Goal: Information Seeking & Learning: Learn about a topic

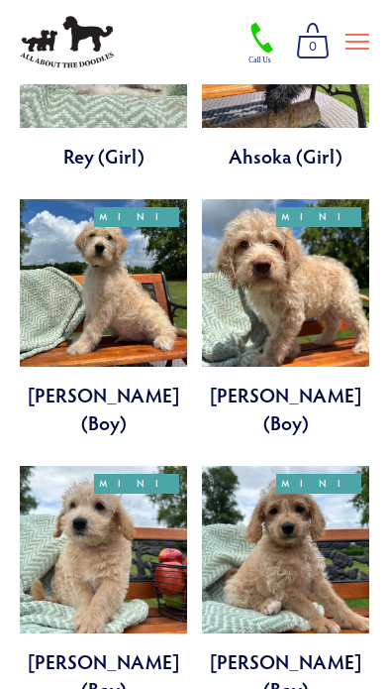
scroll to position [914, 0]
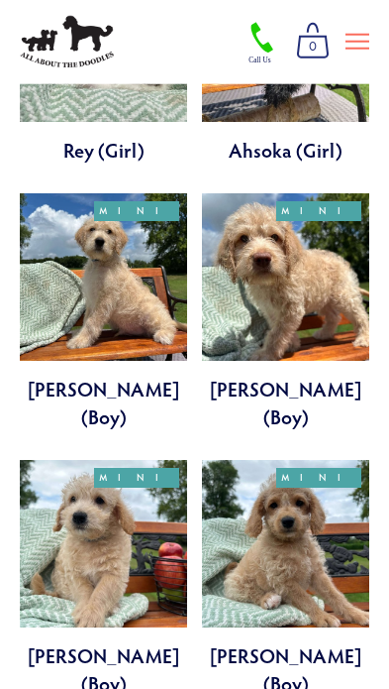
click at [45, 514] on link at bounding box center [103, 578] width 167 height 237
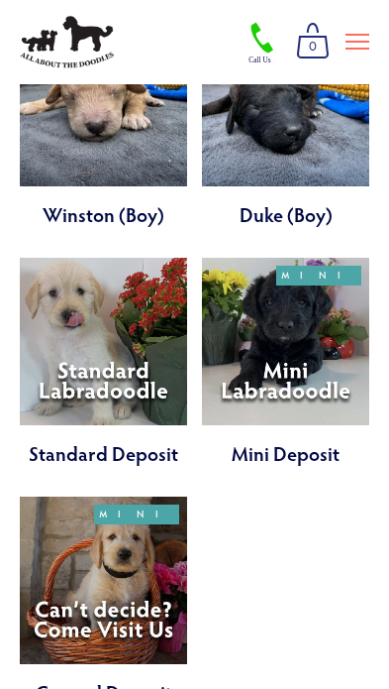
scroll to position [4962, 0]
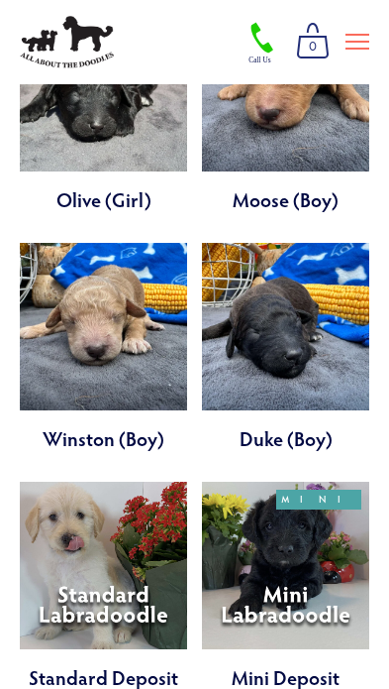
click at [41, 482] on link at bounding box center [103, 586] width 167 height 209
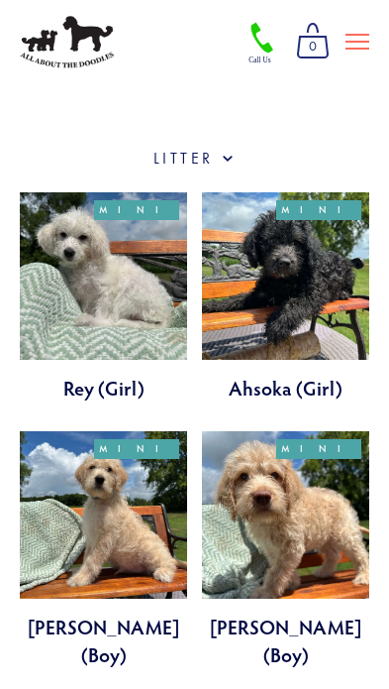
scroll to position [640, 0]
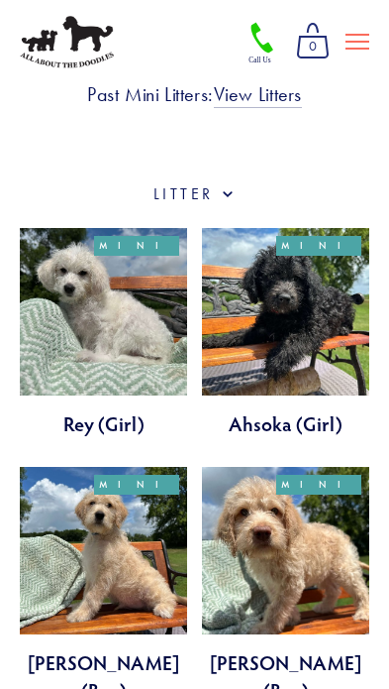
click at [345, 305] on link at bounding box center [285, 332] width 167 height 209
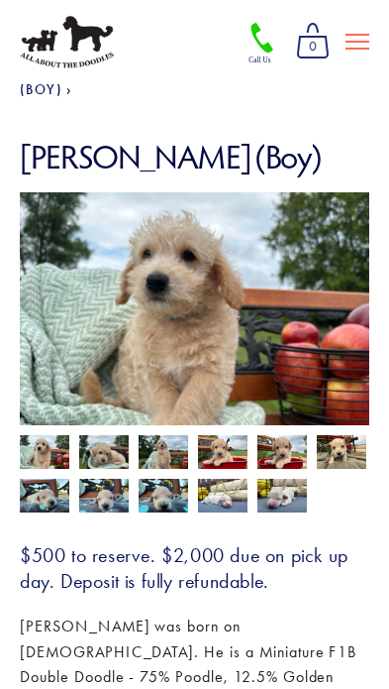
scroll to position [144, 0]
click at [95, 440] on img at bounding box center [104, 452] width 50 height 38
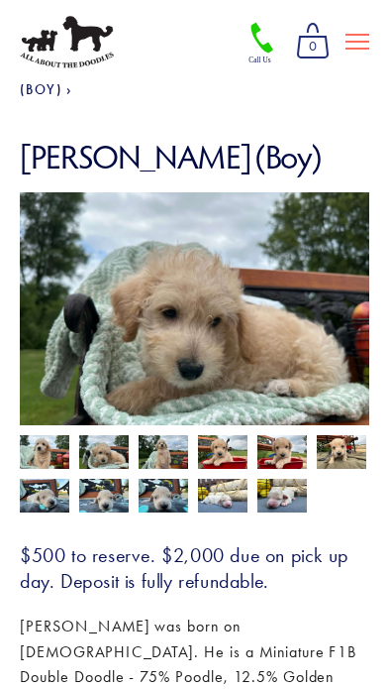
click at [101, 485] on img at bounding box center [104, 496] width 50 height 38
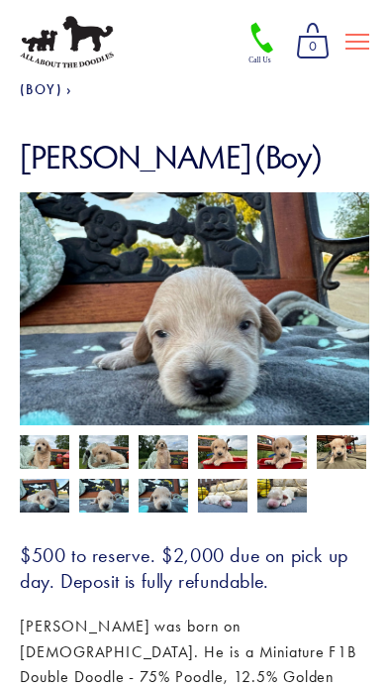
click at [294, 483] on img at bounding box center [283, 496] width 50 height 38
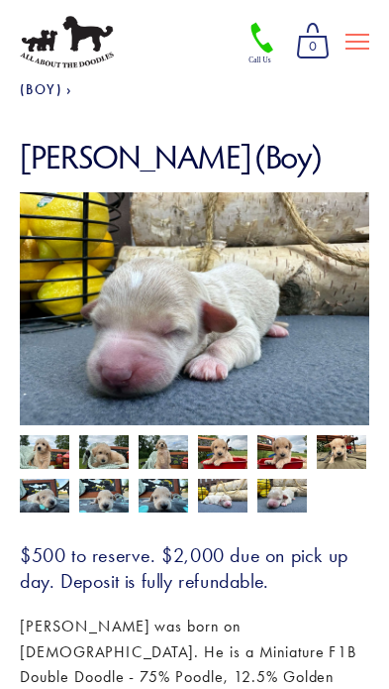
click at [296, 437] on img at bounding box center [283, 454] width 50 height 38
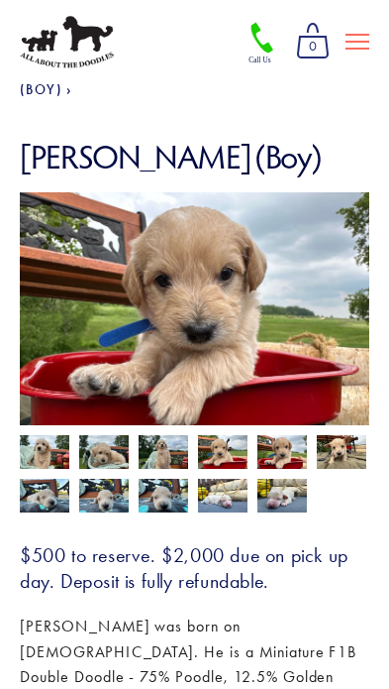
click at [35, 445] on img at bounding box center [45, 454] width 50 height 38
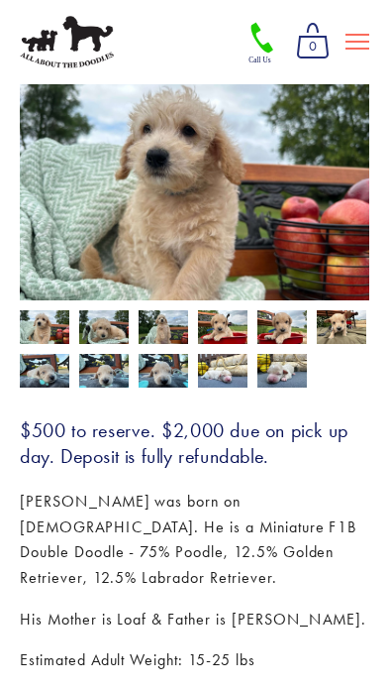
scroll to position [185, 0]
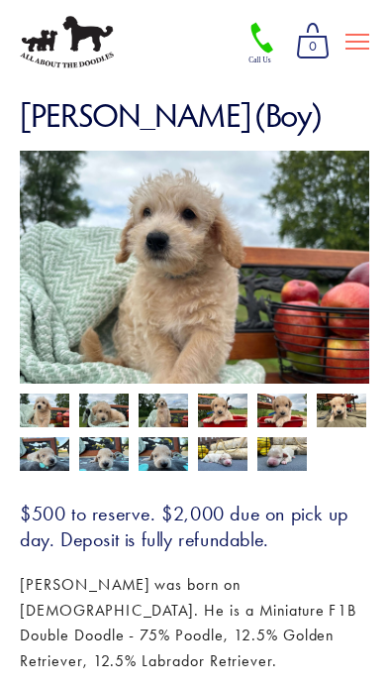
click at [284, 401] on img at bounding box center [283, 412] width 50 height 38
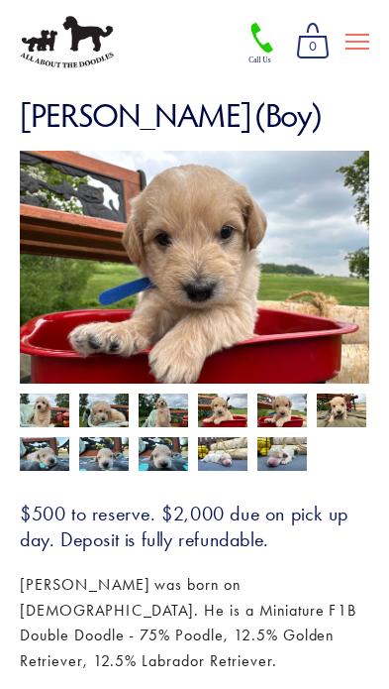
click at [99, 403] on img at bounding box center [104, 410] width 50 height 38
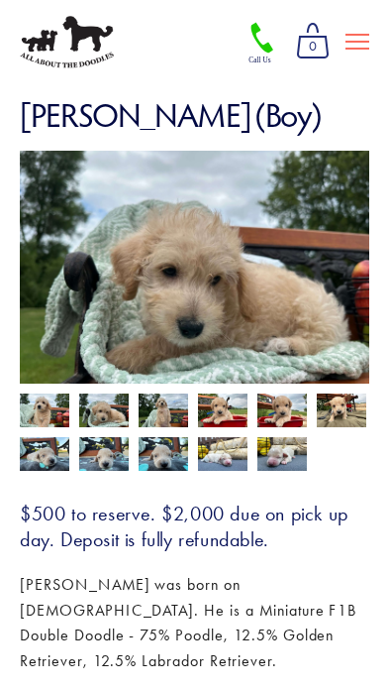
click at [153, 407] on img at bounding box center [164, 412] width 50 height 38
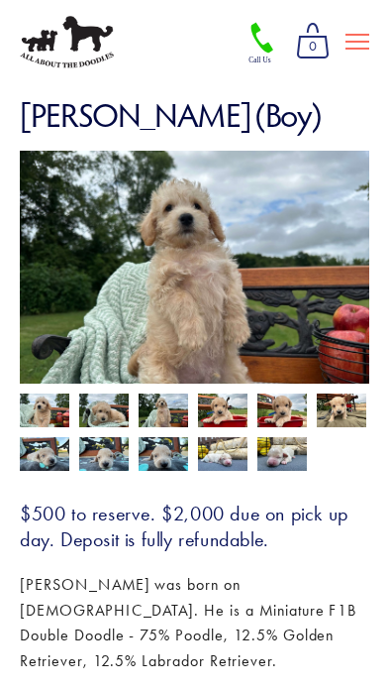
click at [226, 404] on img at bounding box center [223, 412] width 50 height 38
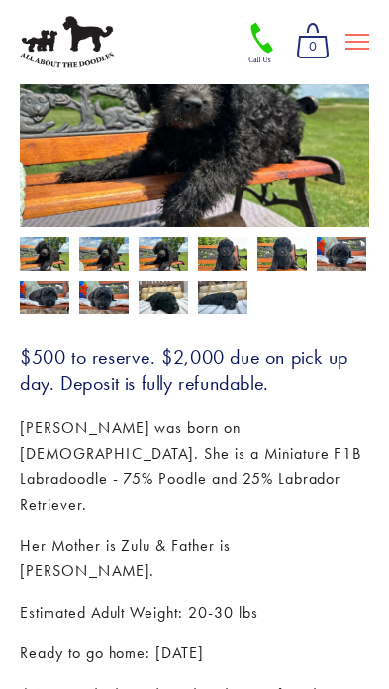
scroll to position [147, 0]
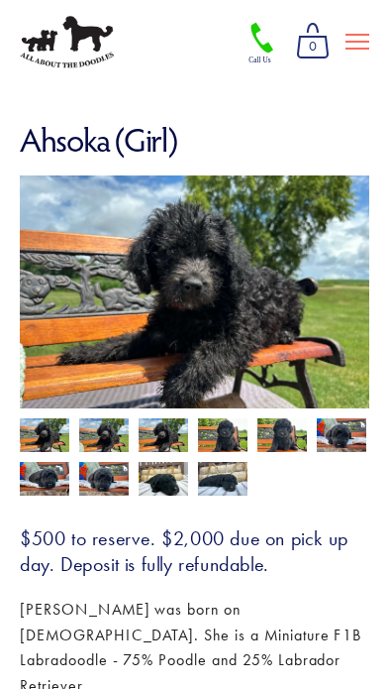
click at [100, 434] on img at bounding box center [104, 437] width 50 height 38
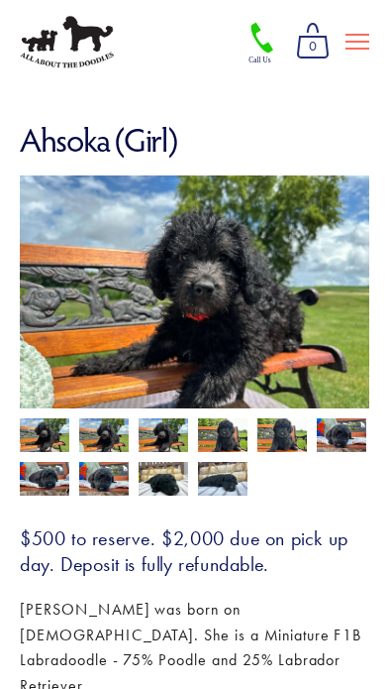
click at [278, 437] on img at bounding box center [283, 437] width 50 height 38
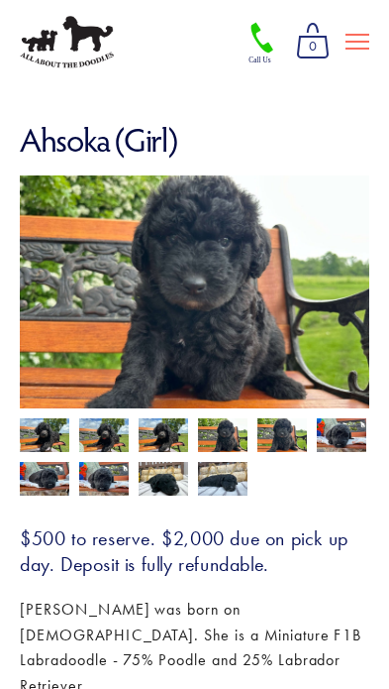
click at [338, 437] on img at bounding box center [342, 435] width 50 height 38
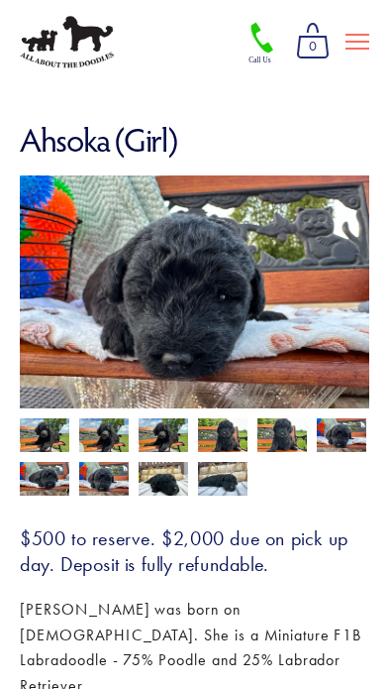
click at [43, 484] on img at bounding box center [45, 479] width 50 height 38
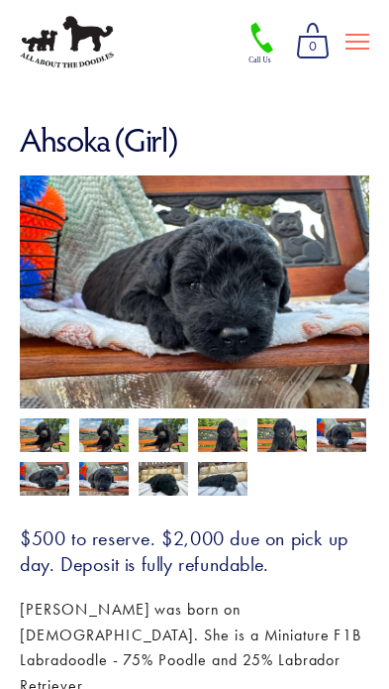
click at [41, 437] on img at bounding box center [45, 437] width 50 height 38
